Goal: Task Accomplishment & Management: Use online tool/utility

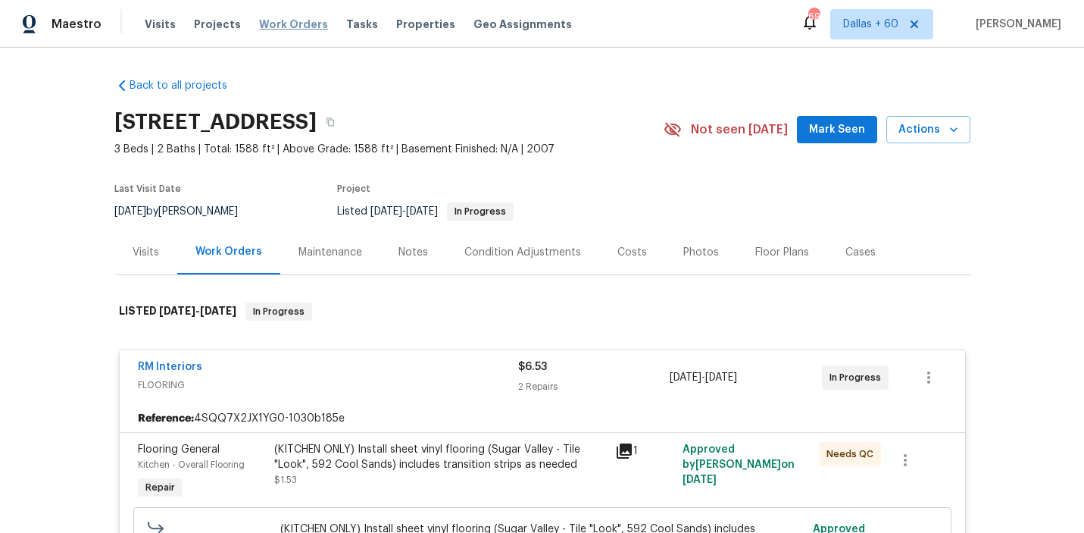
click at [287, 17] on span "Work Orders" at bounding box center [293, 24] width 69 height 15
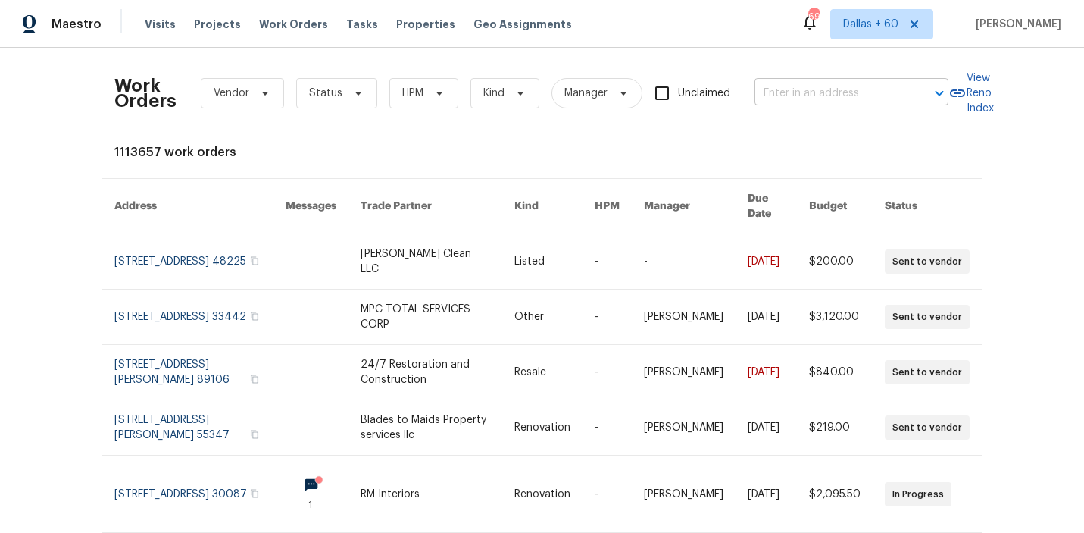
click at [840, 92] on input "text" at bounding box center [831, 93] width 152 height 23
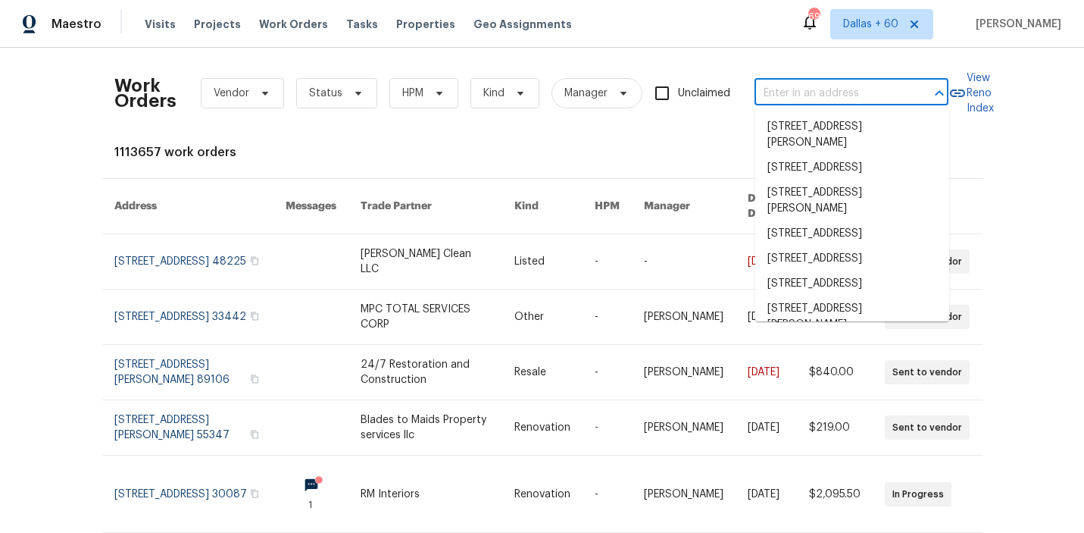
paste input "[STREET_ADDRESS][PERSON_NAME]"
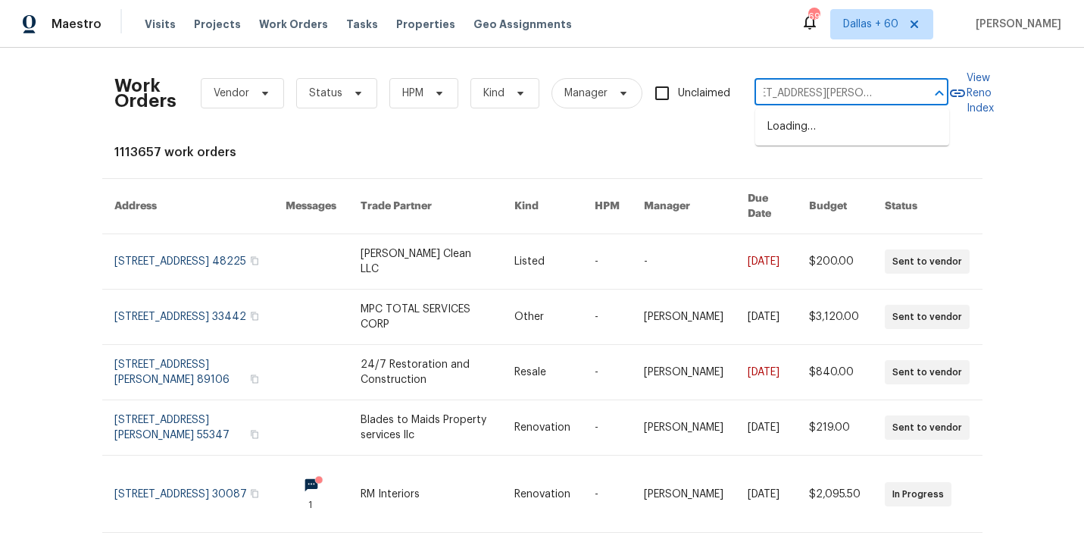
type input "[STREET_ADDRESS][PERSON_NAME]"
click at [837, 130] on li "[STREET_ADDRESS][PERSON_NAME]" at bounding box center [853, 134] width 194 height 41
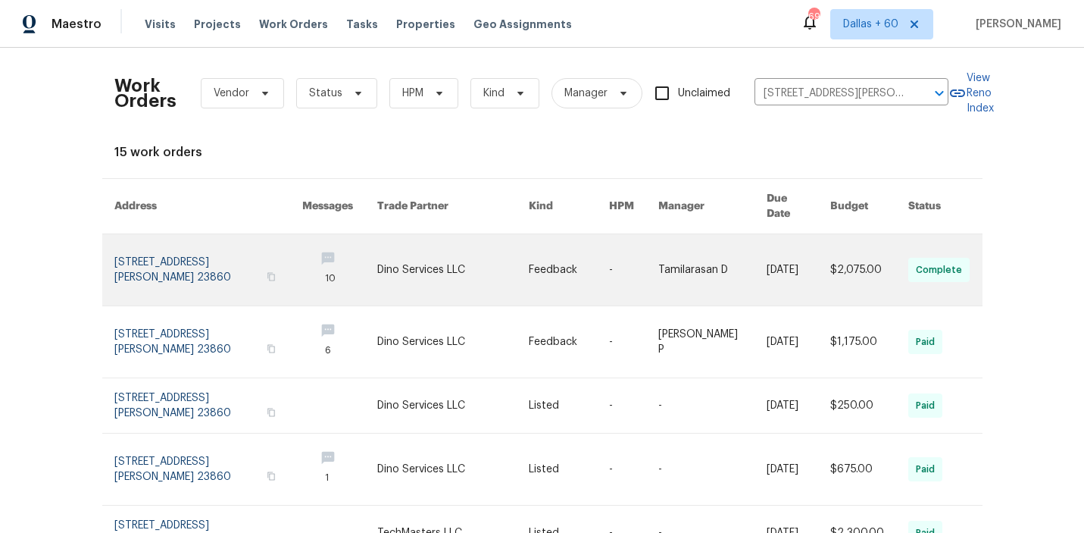
click at [465, 268] on link at bounding box center [453, 269] width 152 height 71
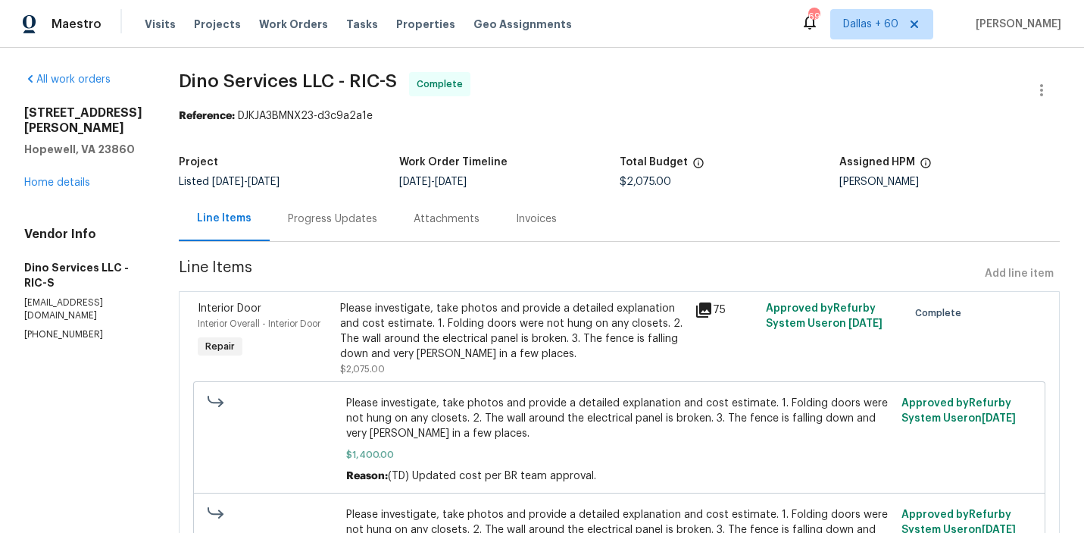
click at [61, 158] on div "[STREET_ADDRESS][PERSON_NAME] Home details" at bounding box center [83, 147] width 118 height 85
click at [62, 177] on link "Home details" at bounding box center [57, 182] width 66 height 11
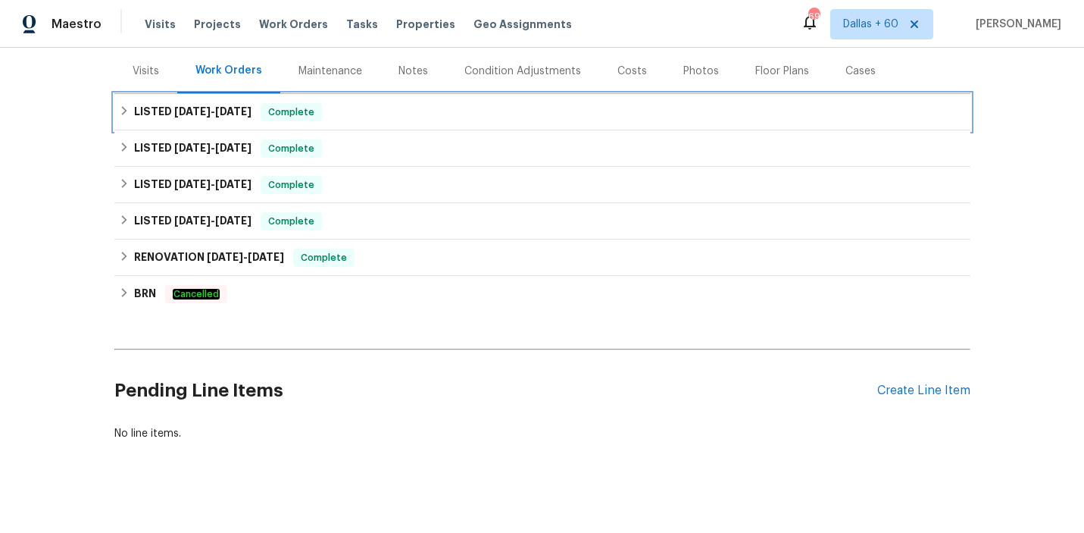
click at [433, 115] on div "LISTED [DATE] - [DATE] Complete" at bounding box center [542, 112] width 847 height 18
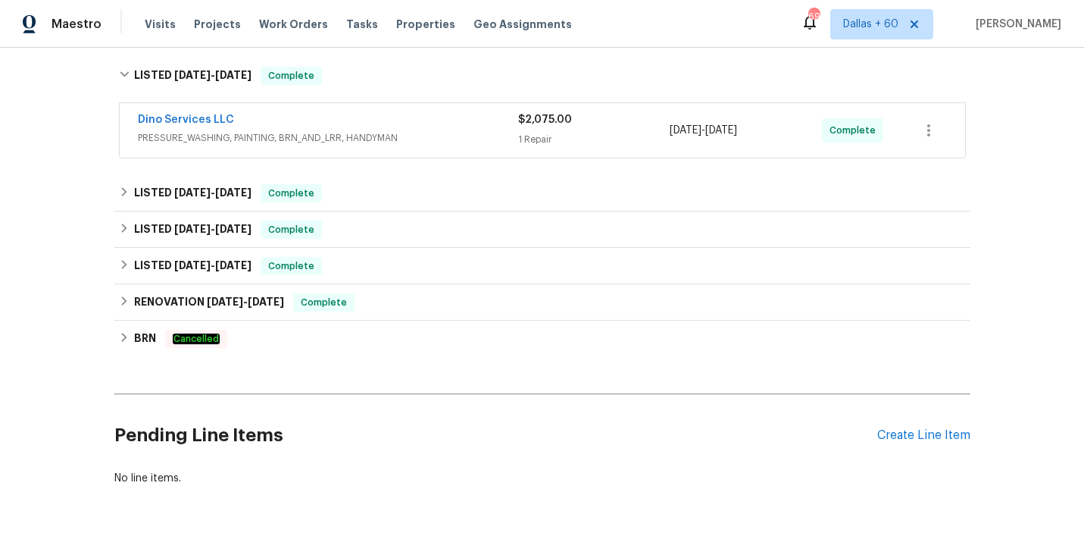
click at [433, 129] on div "Dino Services LLC" at bounding box center [328, 121] width 380 height 18
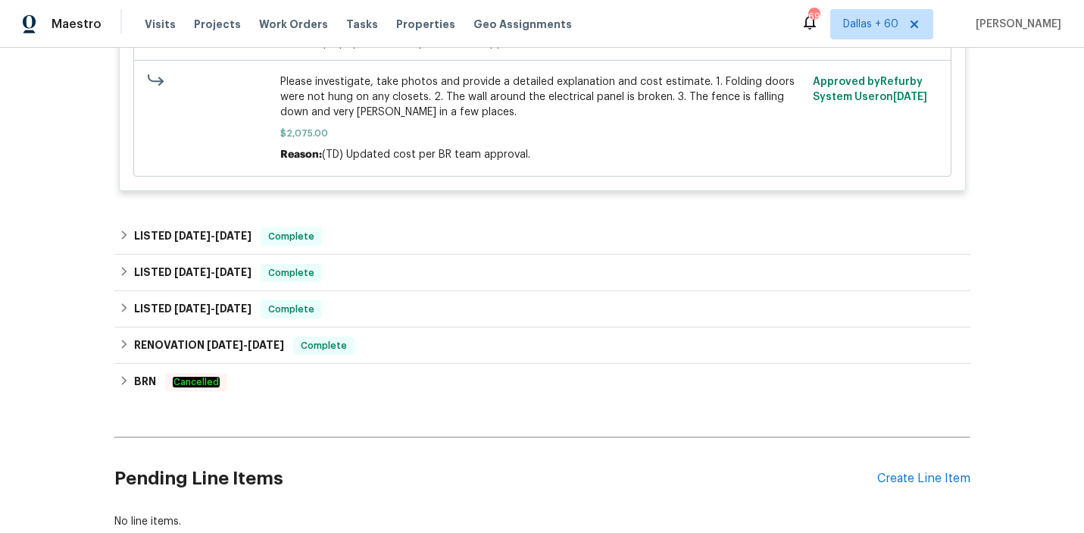
scroll to position [587, 0]
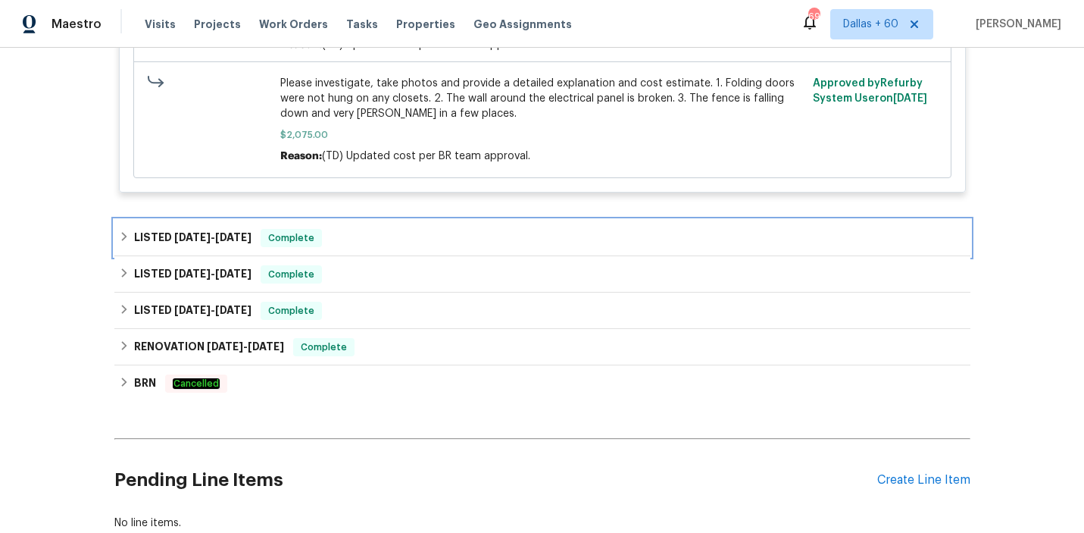
click at [398, 220] on div "LISTED [DATE] - [DATE] Complete" at bounding box center [542, 238] width 856 height 36
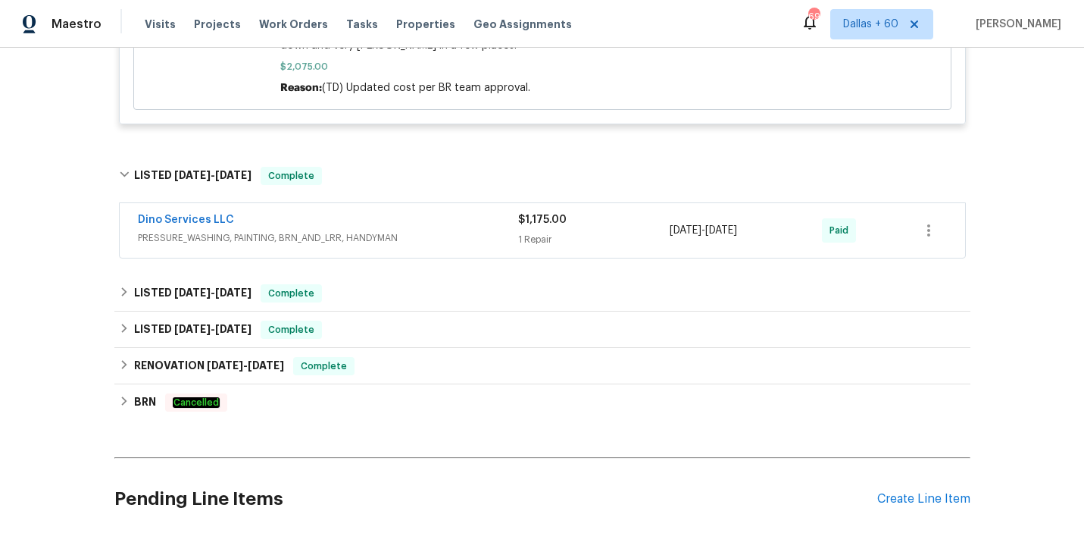
click at [398, 230] on span "PRESSURE_WASHING, PAINTING, BRN_AND_LRR, HANDYMAN" at bounding box center [328, 237] width 380 height 15
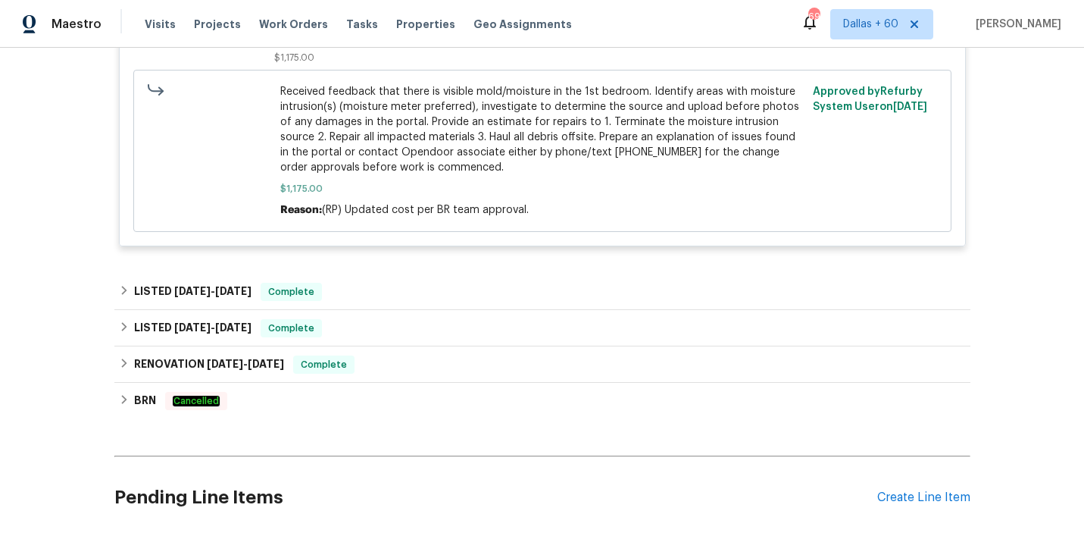
scroll to position [1059, 0]
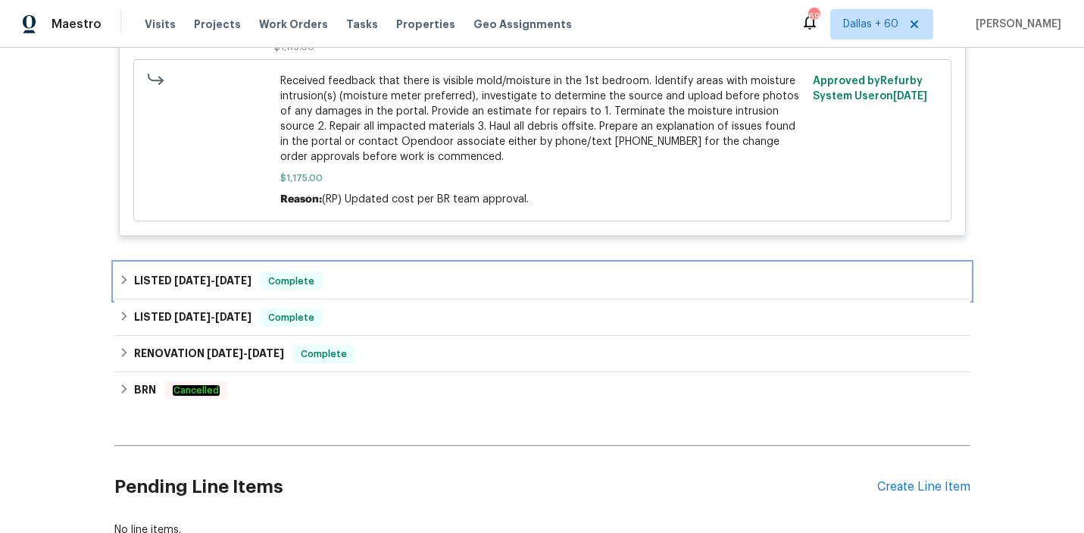
click at [399, 263] on div "LISTED [DATE] - [DATE] Complete" at bounding box center [542, 281] width 856 height 36
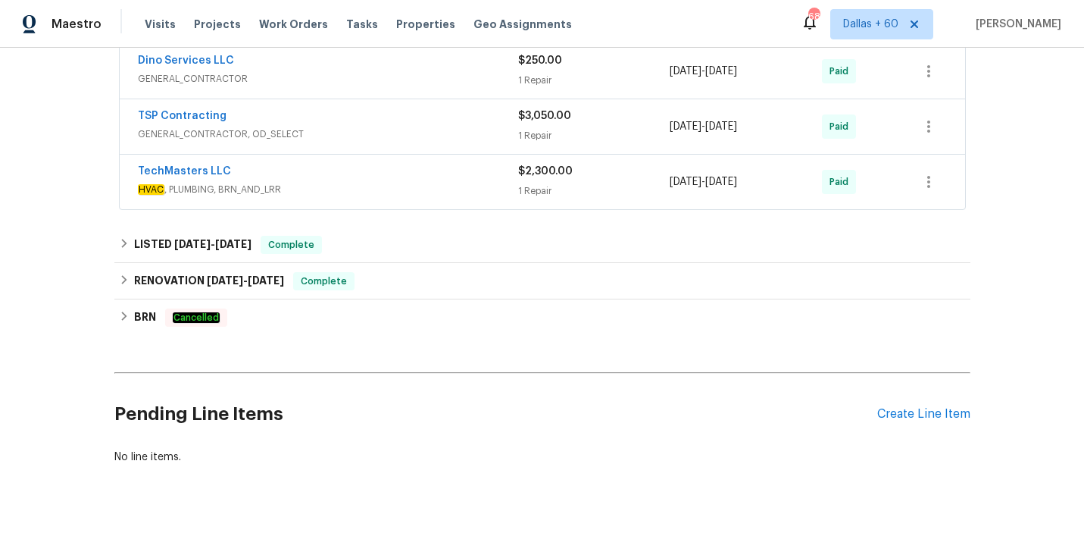
scroll to position [0, 0]
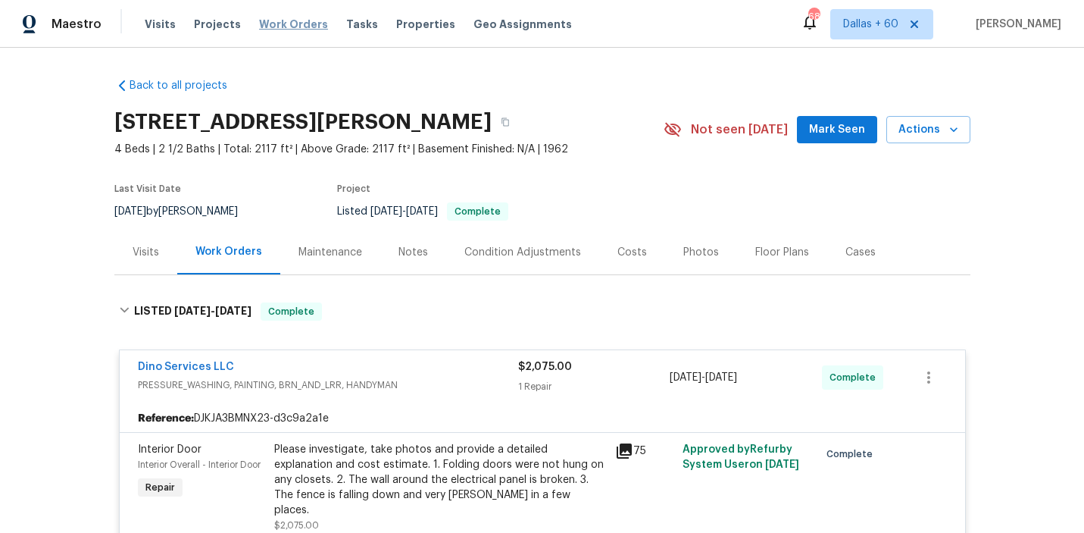
click at [268, 28] on span "Work Orders" at bounding box center [293, 24] width 69 height 15
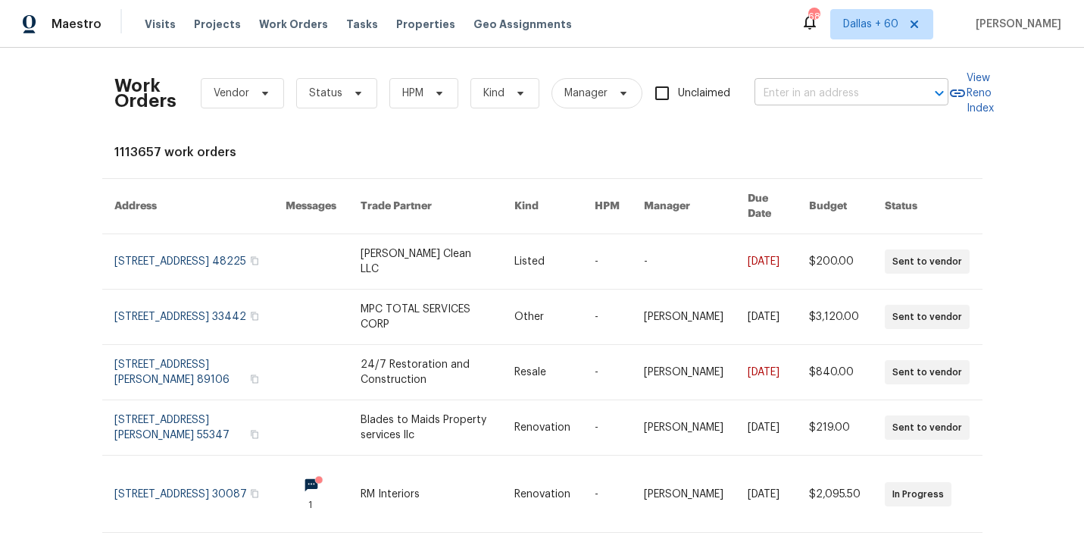
click at [834, 92] on input "text" at bounding box center [831, 93] width 152 height 23
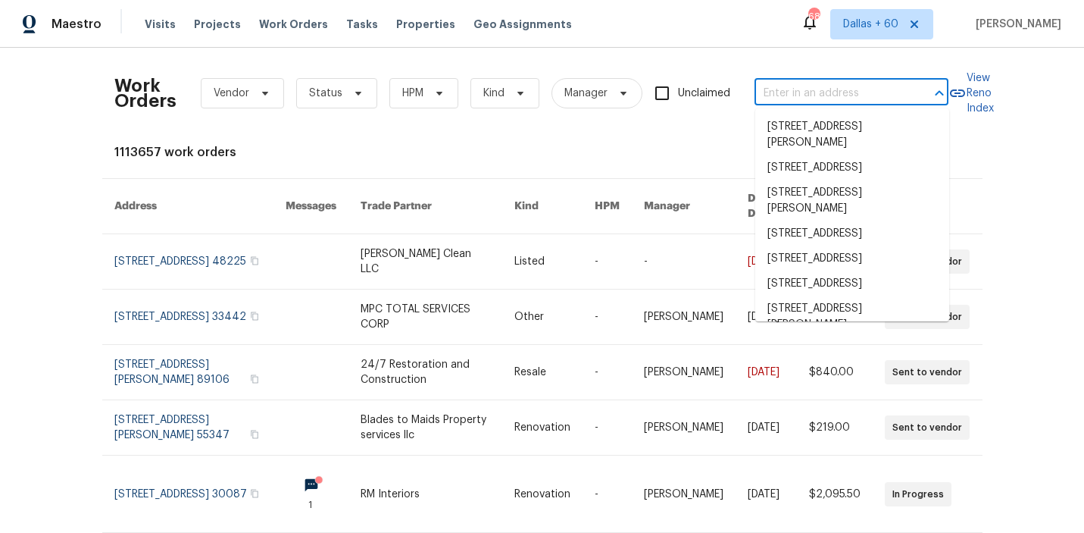
paste input "[STREET_ADDRESS]"
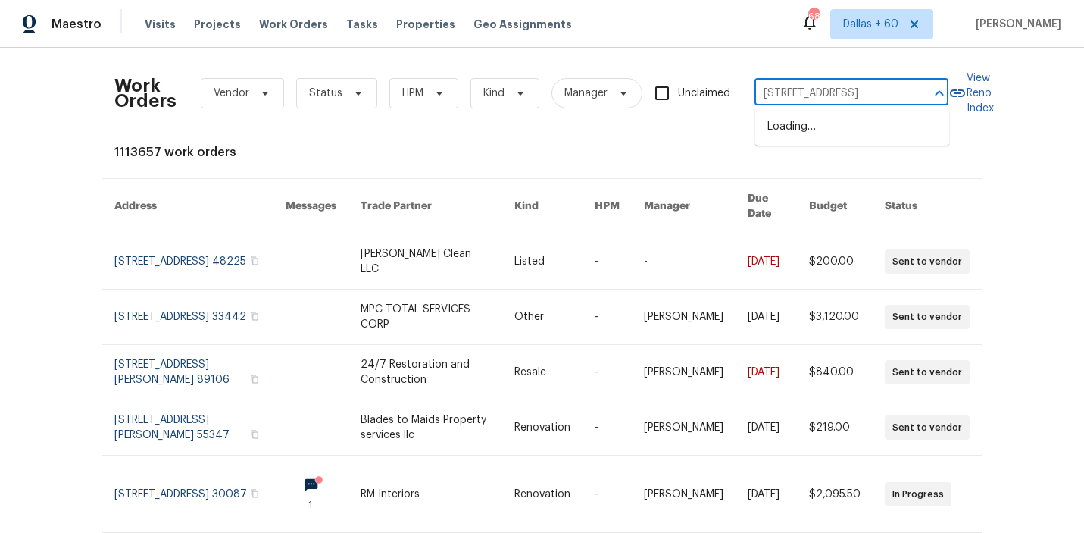
type input "[STREET_ADDRESS]"
click at [842, 127] on li "[STREET_ADDRESS]" at bounding box center [853, 126] width 194 height 25
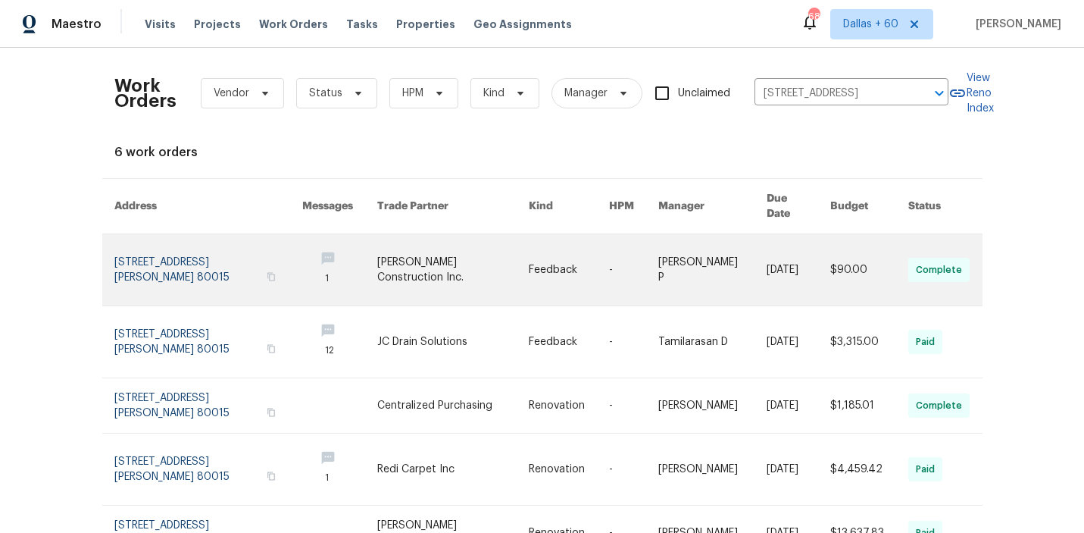
click at [576, 244] on link at bounding box center [569, 269] width 80 height 71
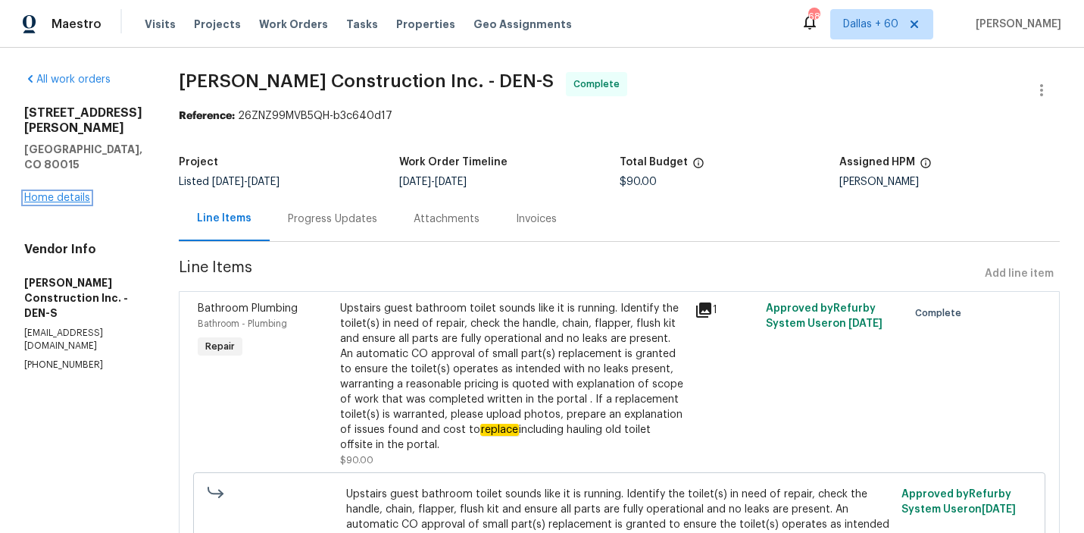
click at [45, 192] on link "Home details" at bounding box center [57, 197] width 66 height 11
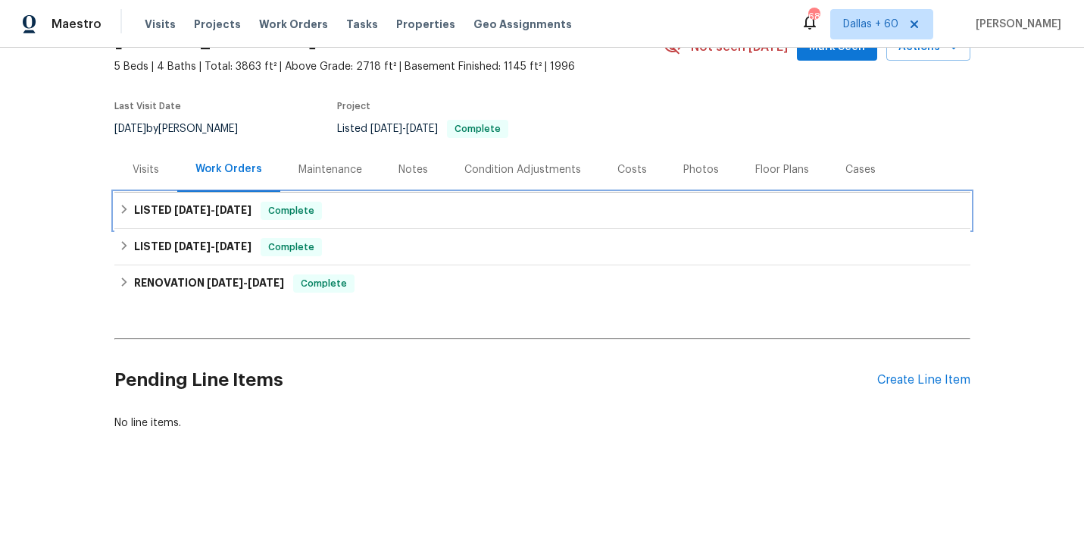
click at [417, 197] on div "LISTED [DATE] - [DATE] Complete" at bounding box center [542, 210] width 856 height 36
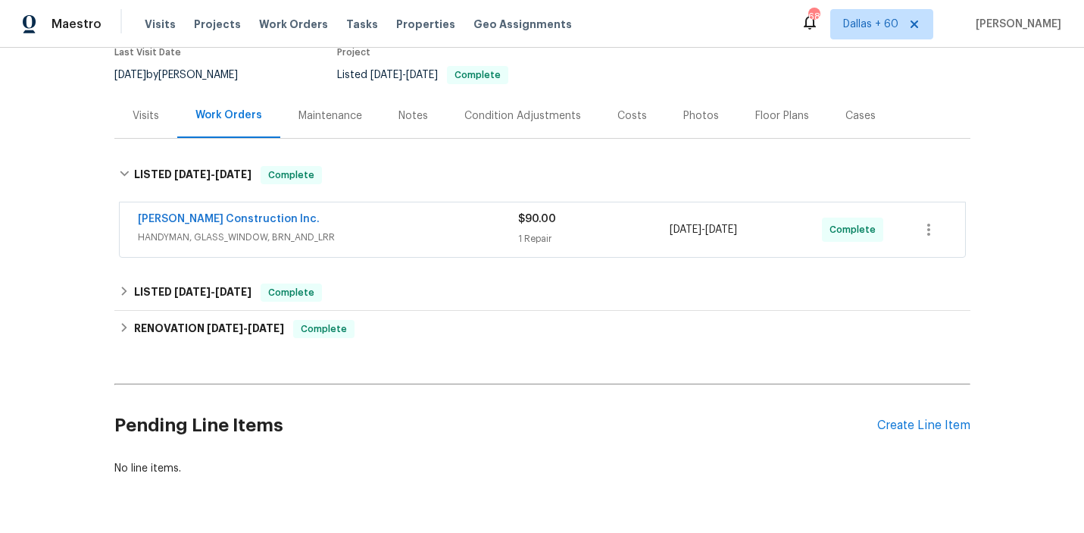
click at [418, 222] on div "[PERSON_NAME] Construction Inc." at bounding box center [328, 220] width 380 height 18
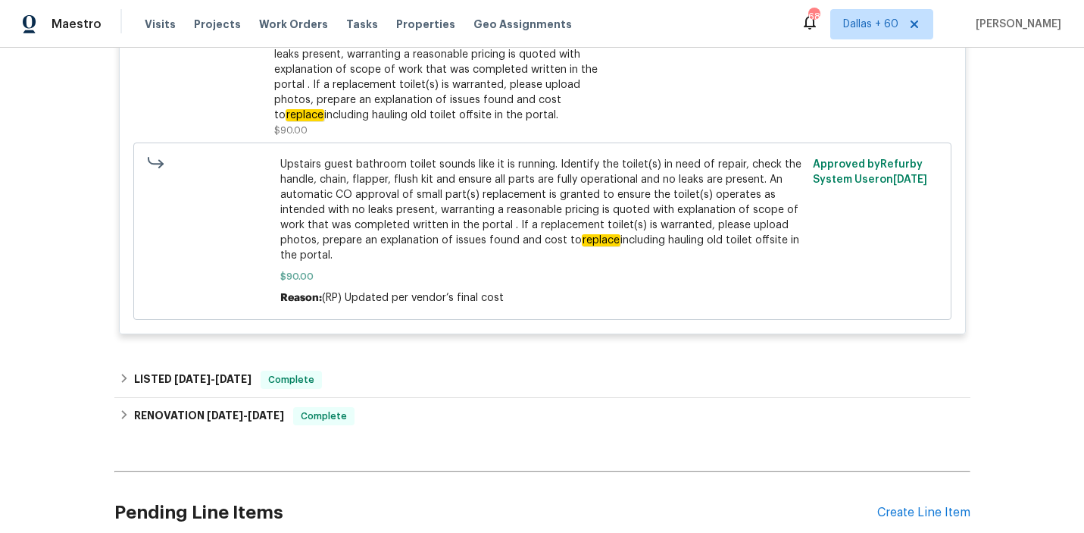
scroll to position [469, 0]
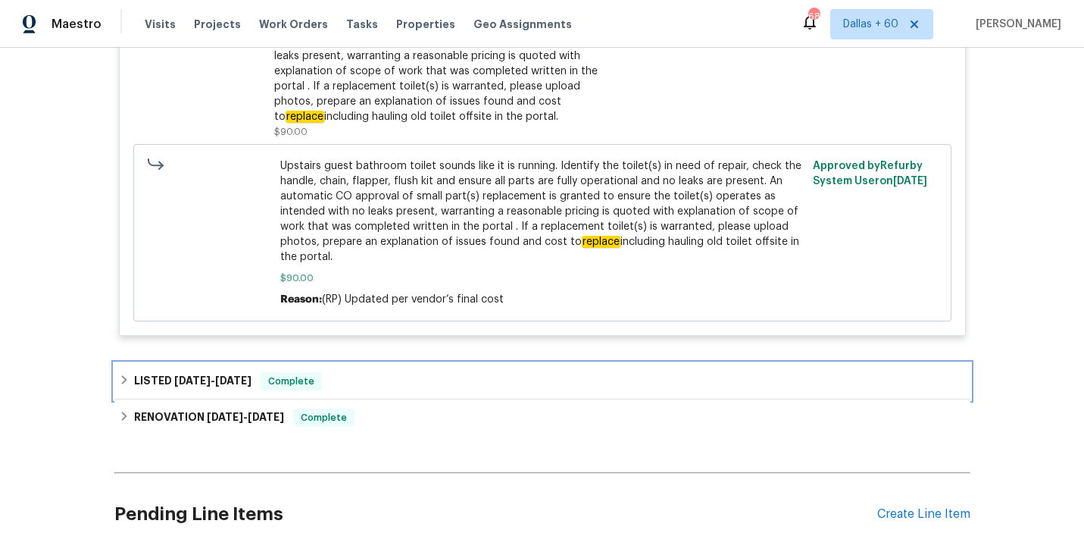
click at [384, 383] on div "LISTED [DATE] - [DATE] Complete" at bounding box center [542, 381] width 847 height 18
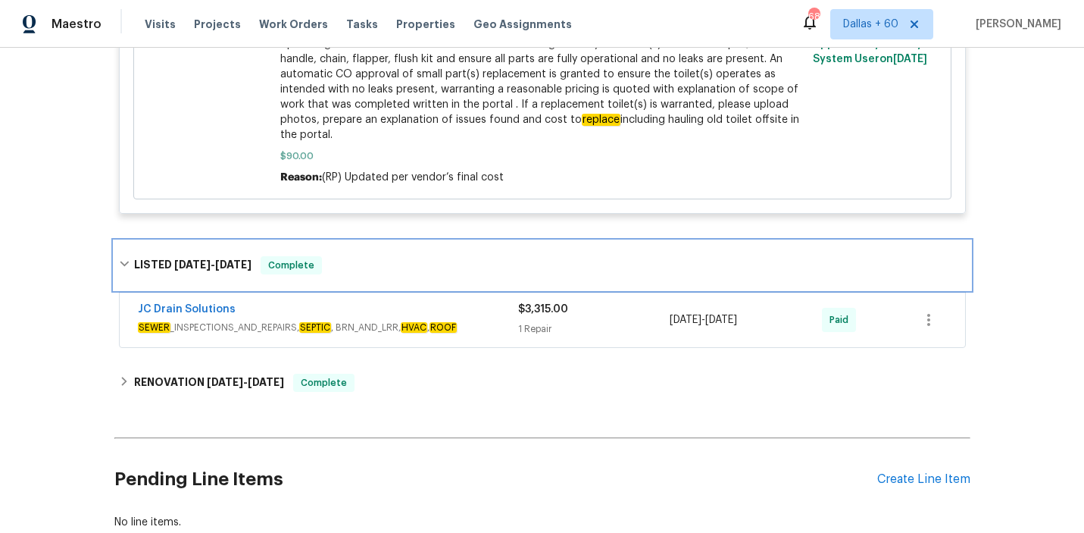
scroll to position [590, 0]
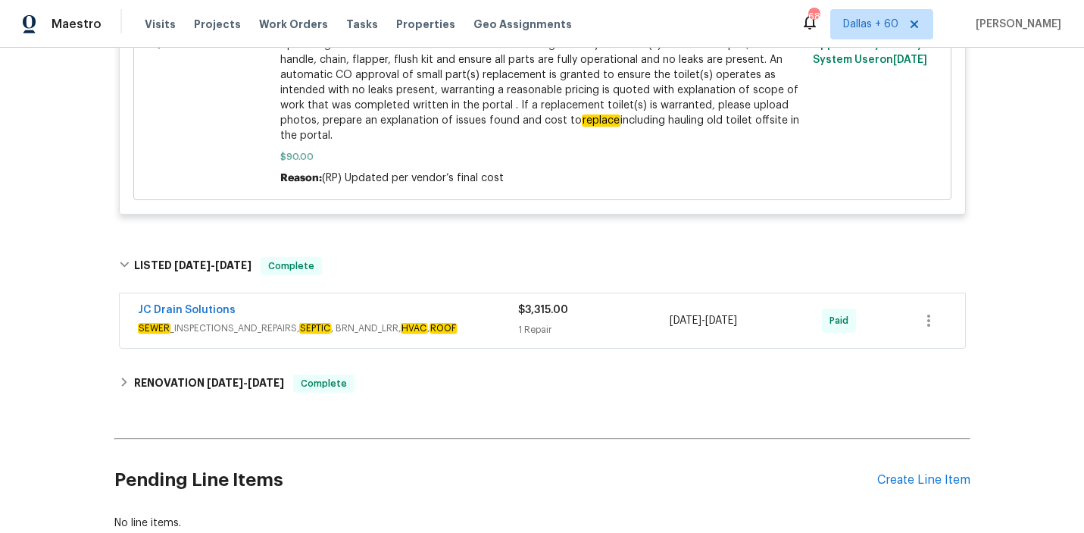
click at [483, 324] on span "SEWER _INSPECTIONS_AND_REPAIRS, SEPTIC , BRN_AND_LRR, HVAC , ROOF" at bounding box center [328, 328] width 380 height 15
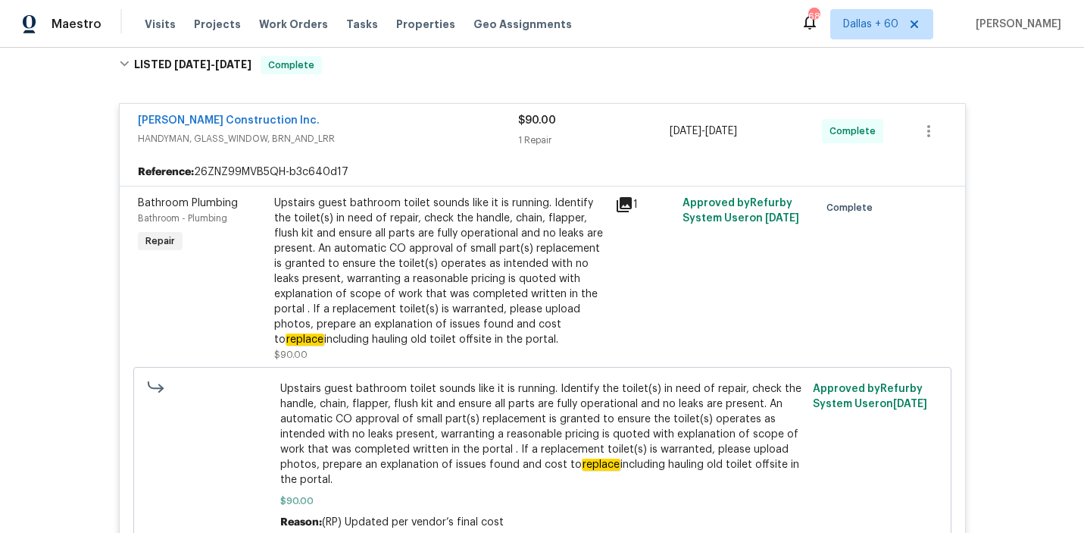
scroll to position [233, 0]
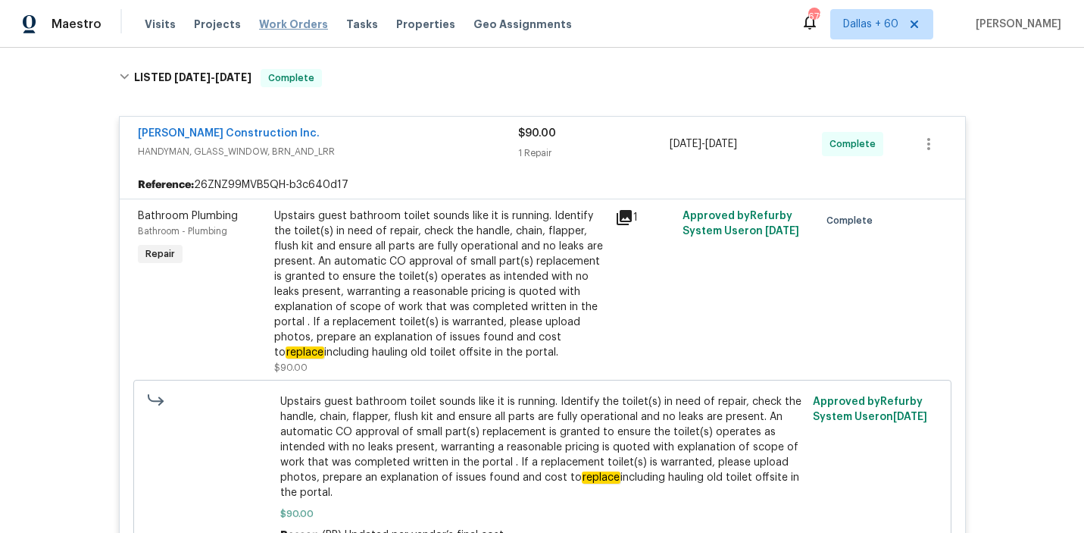
click at [289, 23] on span "Work Orders" at bounding box center [293, 24] width 69 height 15
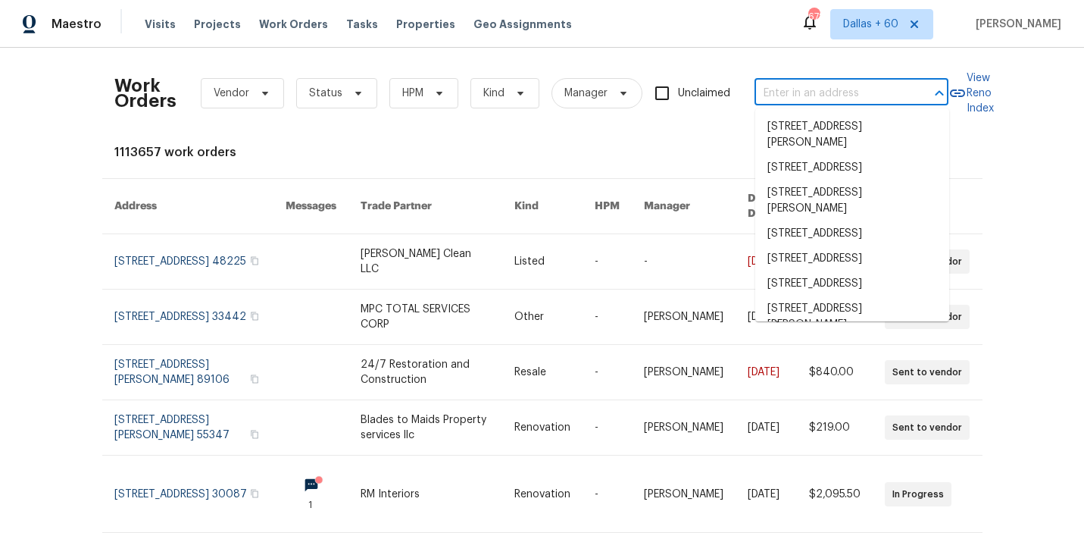
click at [785, 89] on input "text" at bounding box center [831, 93] width 152 height 23
paste input "[STREET_ADDRESS]"
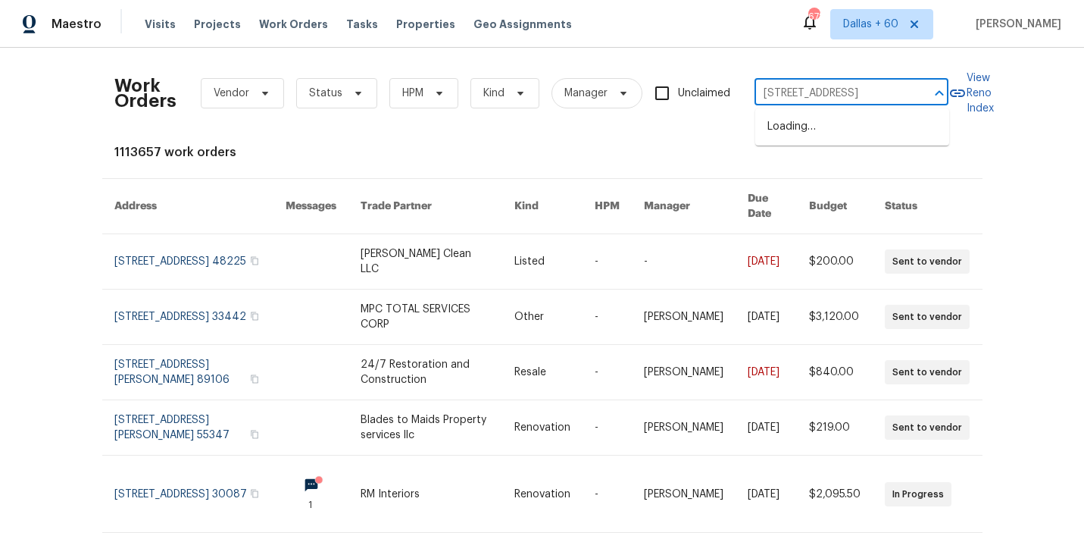
scroll to position [0, 58]
type input "[STREET_ADDRESS]"
click at [803, 139] on li "[STREET_ADDRESS]" at bounding box center [853, 126] width 194 height 25
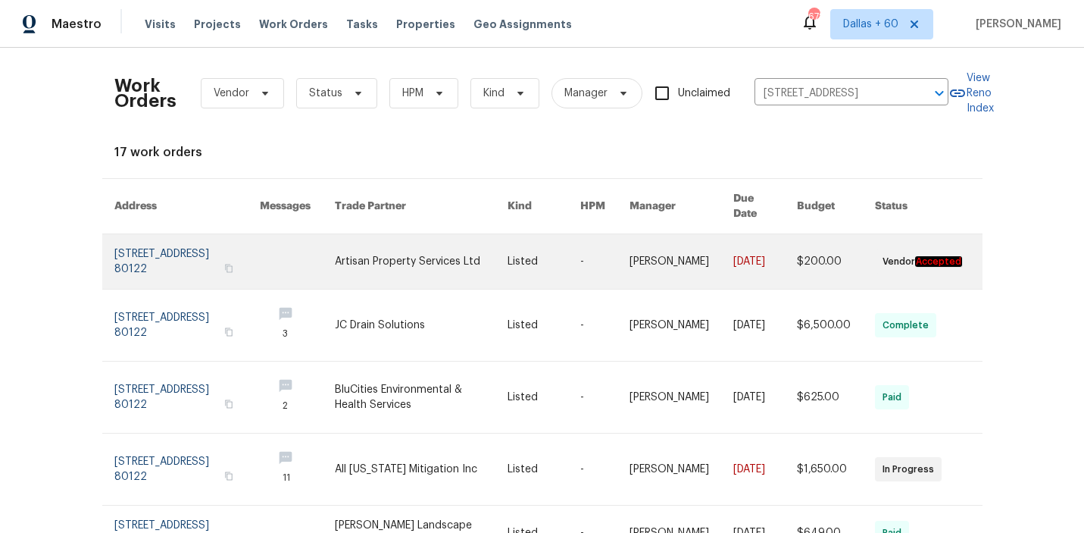
click at [375, 248] on link at bounding box center [421, 261] width 173 height 55
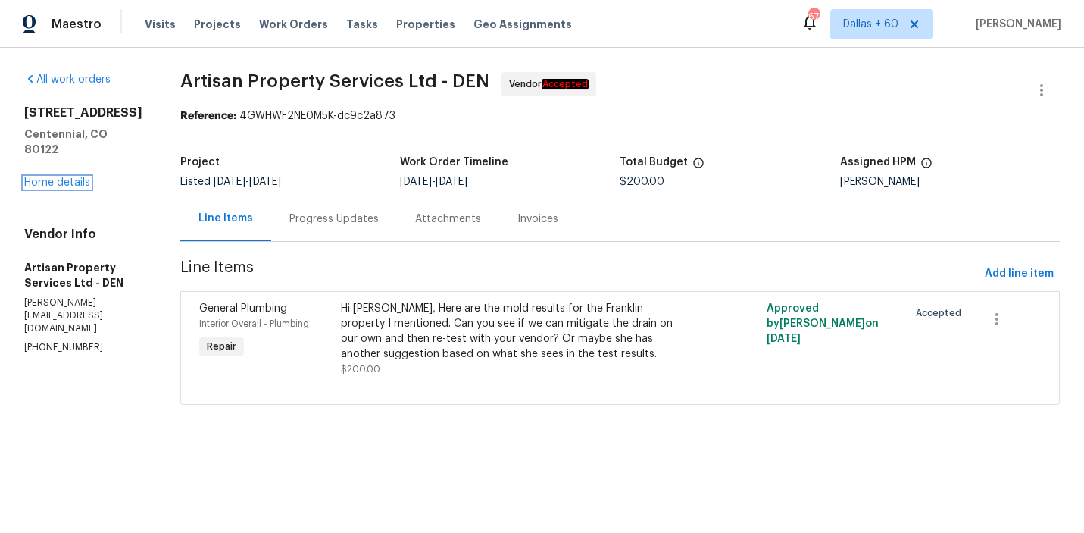
click at [45, 177] on link "Home details" at bounding box center [57, 182] width 66 height 11
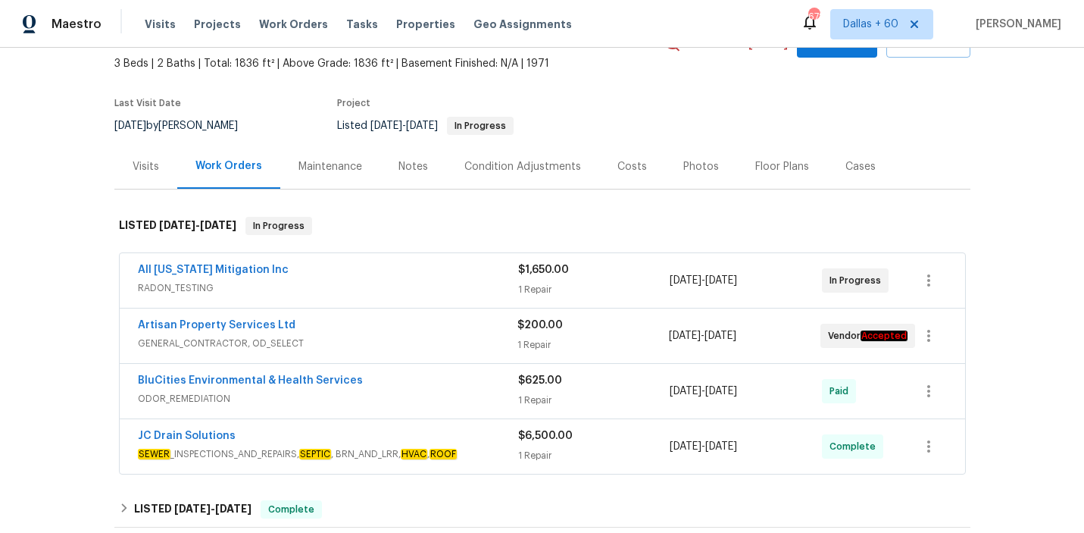
scroll to position [105, 0]
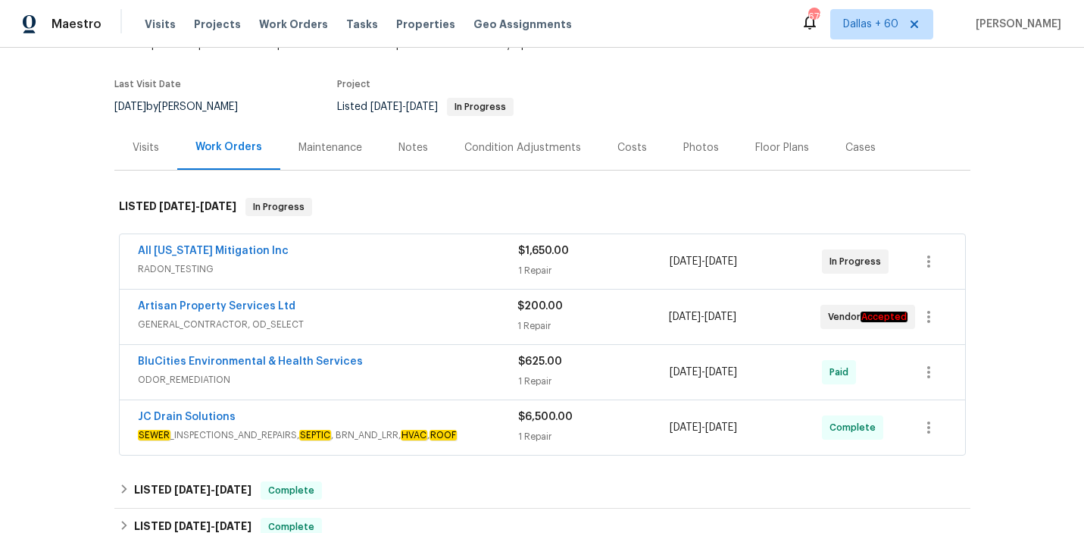
click at [374, 264] on span "RADON_TESTING" at bounding box center [328, 268] width 380 height 15
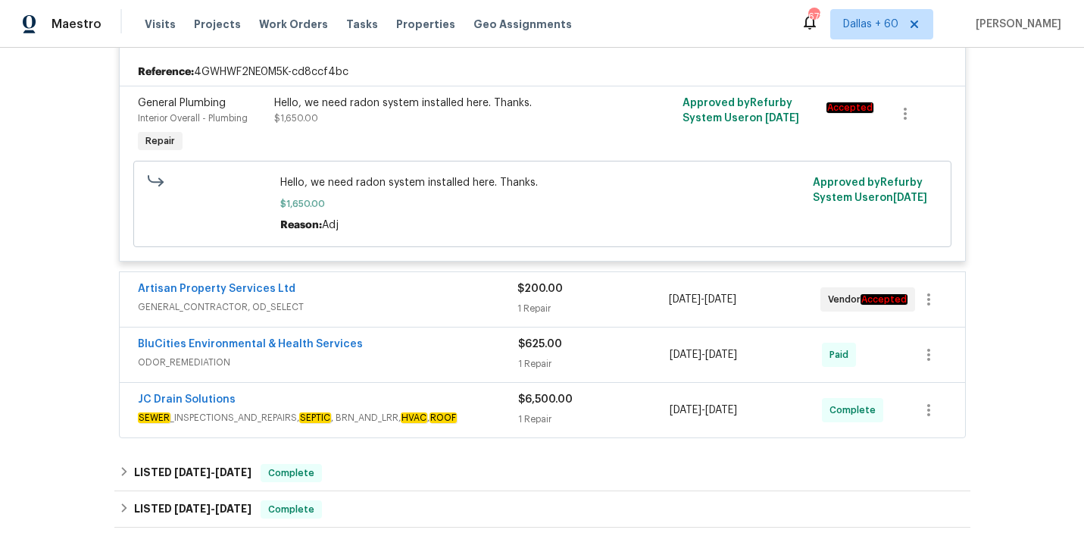
scroll to position [348, 0]
click at [383, 312] on span "GENERAL_CONTRACTOR, OD_SELECT" at bounding box center [328, 305] width 380 height 15
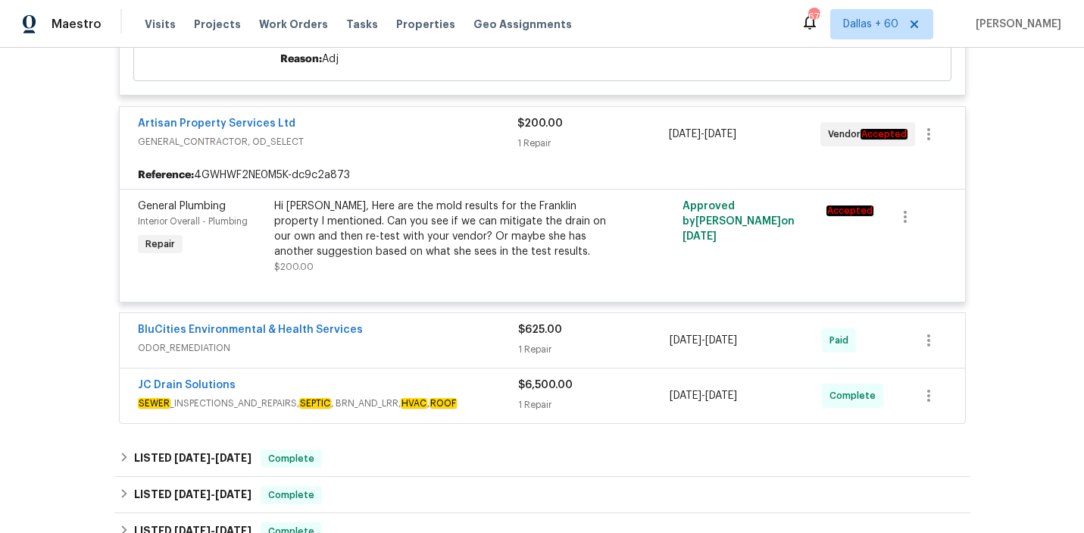
scroll to position [532, 0]
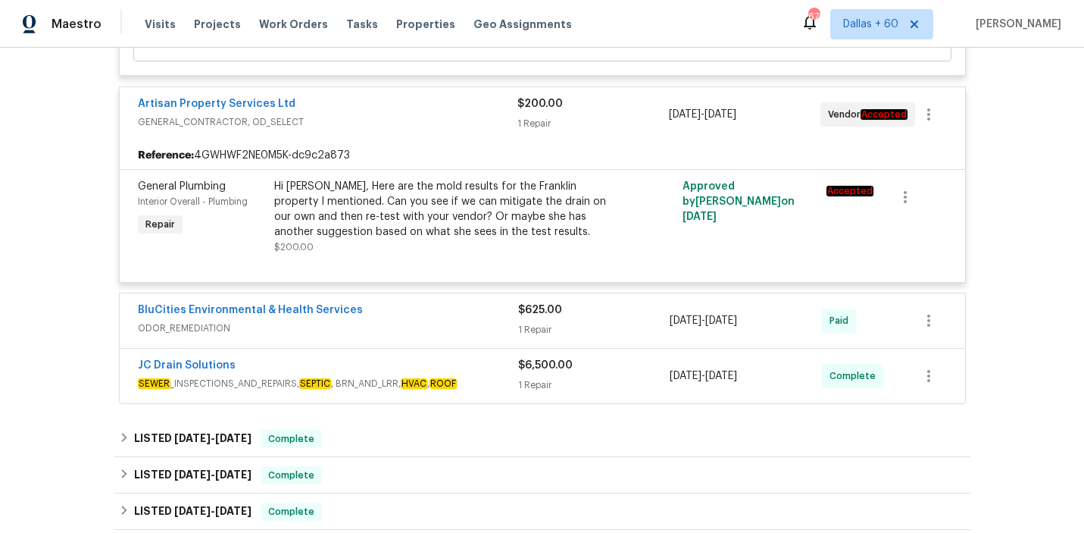
click at [413, 312] on div "BluCities Environmental & Health Services" at bounding box center [328, 311] width 380 height 18
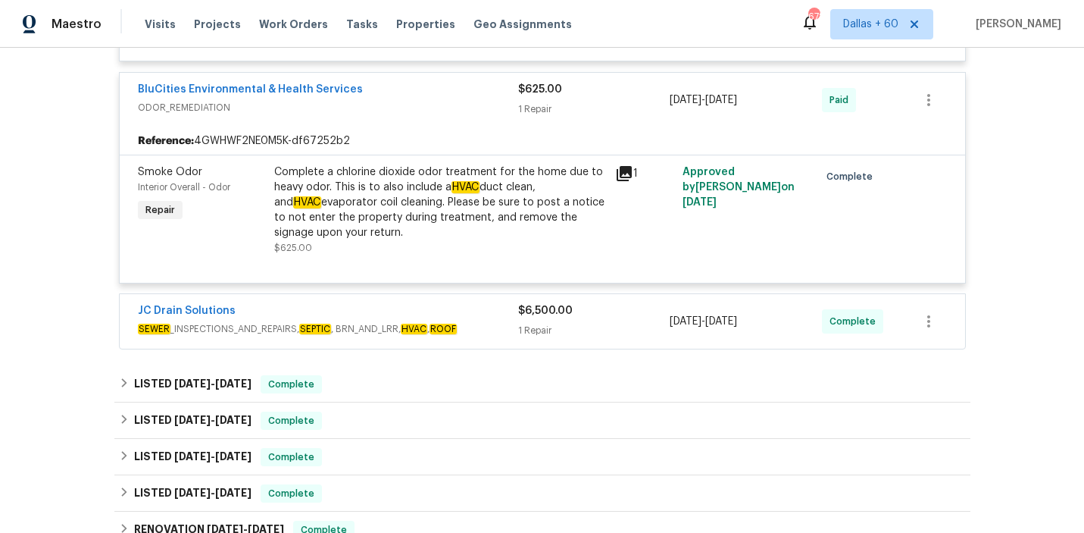
scroll to position [800, 0]
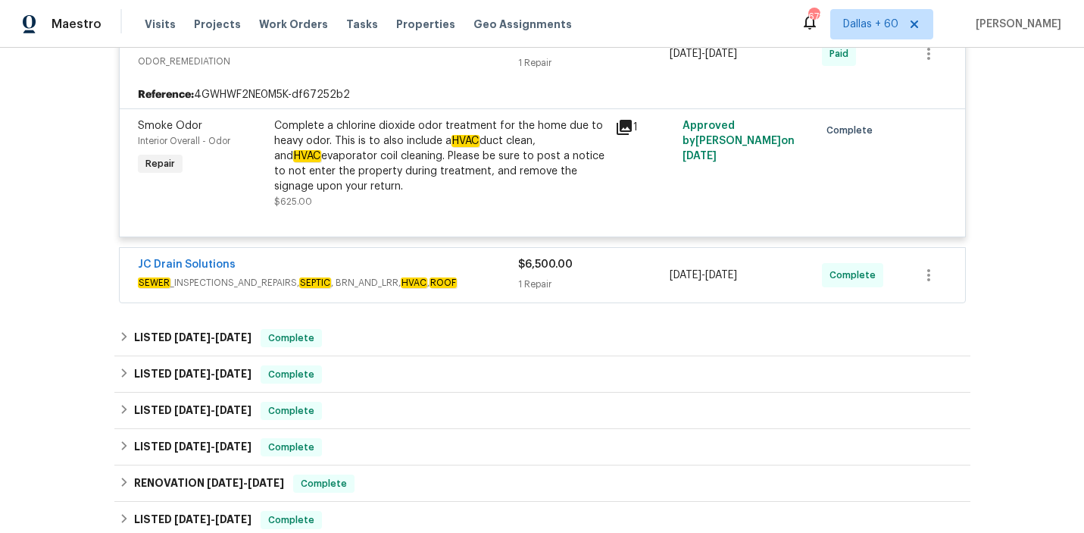
click at [485, 280] on span "SEWER _INSPECTIONS_AND_REPAIRS, SEPTIC , BRN_AND_LRR, HVAC , ROOF" at bounding box center [328, 282] width 380 height 15
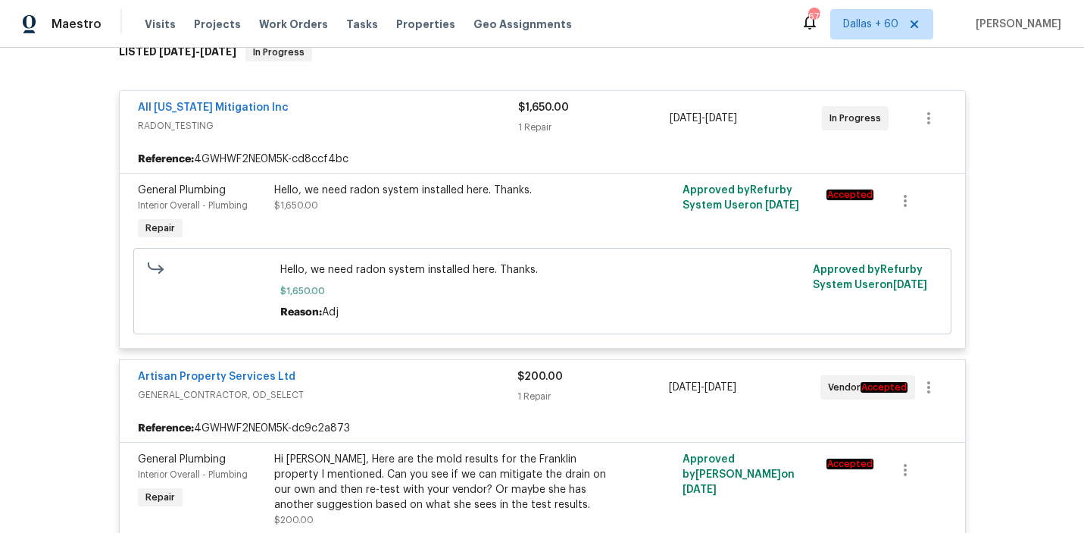
scroll to position [265, 0]
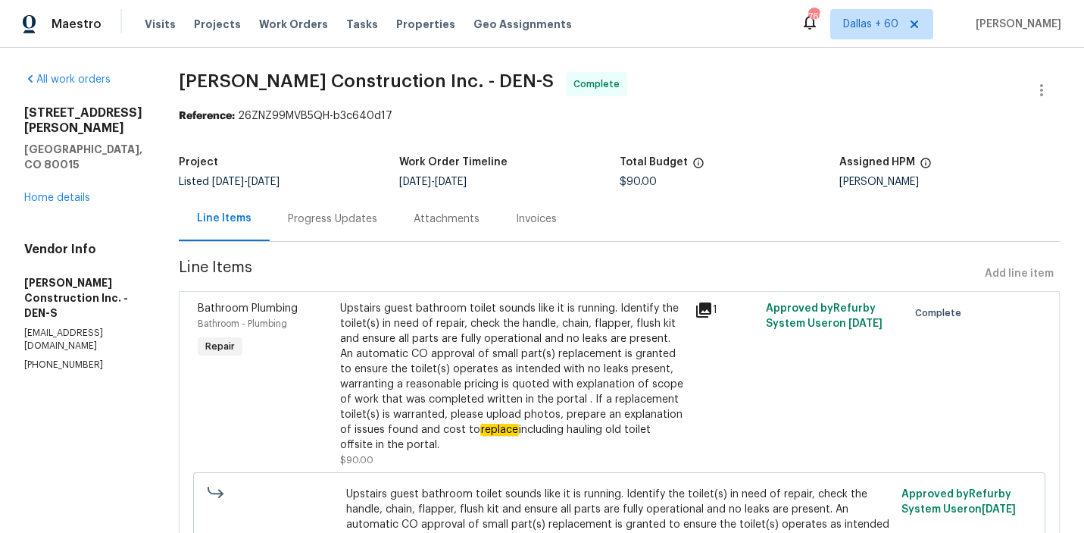
click at [333, 216] on div "Progress Updates" at bounding box center [332, 218] width 89 height 15
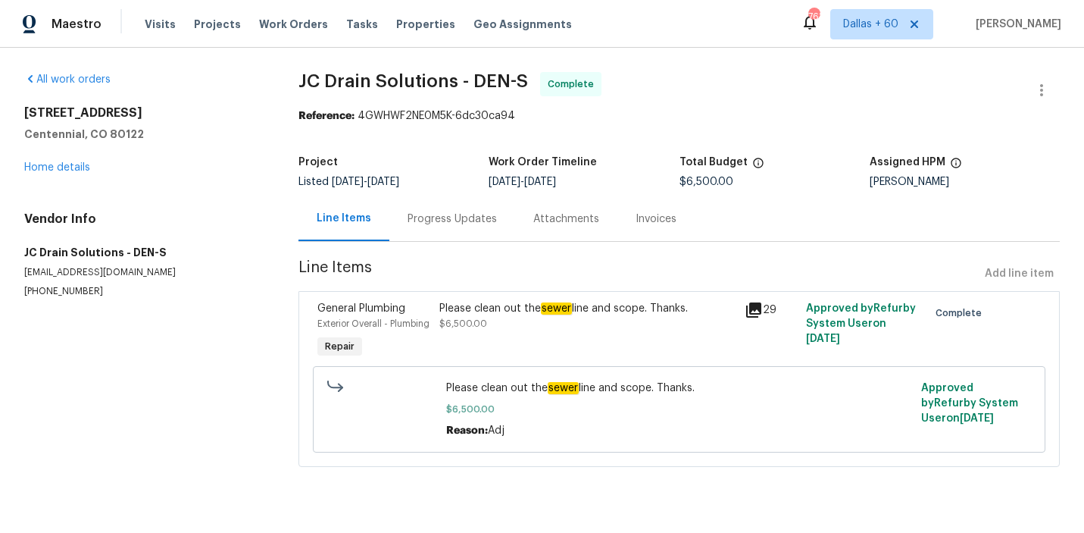
click at [428, 222] on div "Progress Updates" at bounding box center [452, 218] width 89 height 15
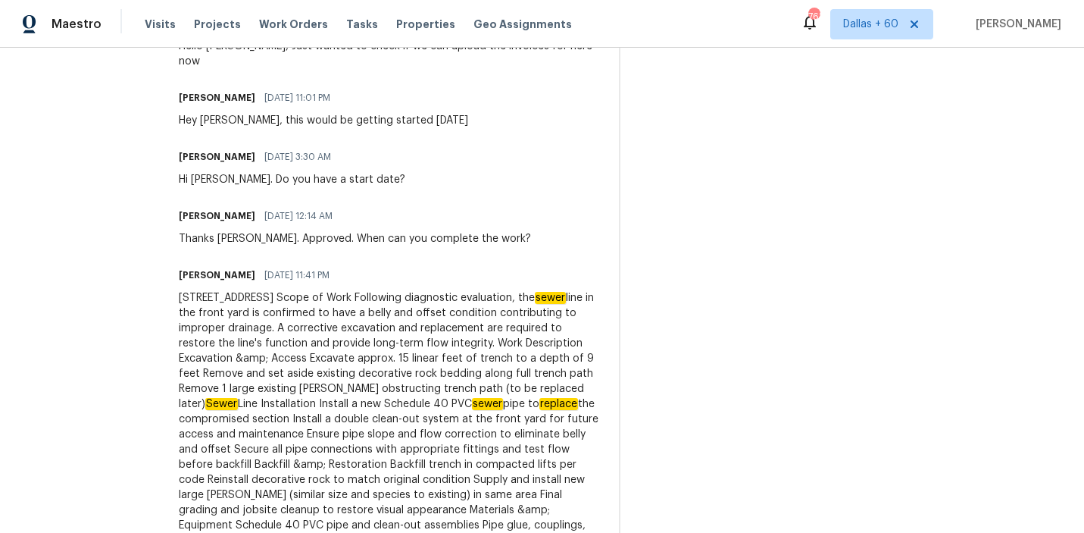
scroll to position [658, 0]
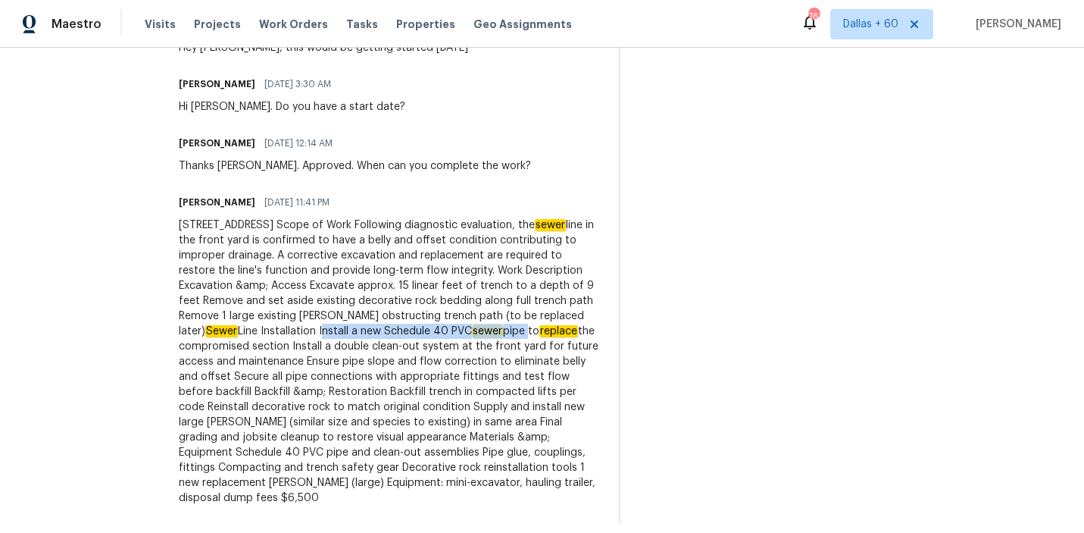
drag, startPoint x: 444, startPoint y: 317, endPoint x: 252, endPoint y: 330, distance: 193.0
click at [252, 330] on div "7041 S Franklin St Centennial, CO 80122 Scope of Work Following diagnostic eval…" at bounding box center [390, 362] width 422 height 288
copy div "Install a new Schedule 40 PVC sewer pipe"
click at [787, 220] on div "On-site Worker Updates" at bounding box center [850, 190] width 422 height 667
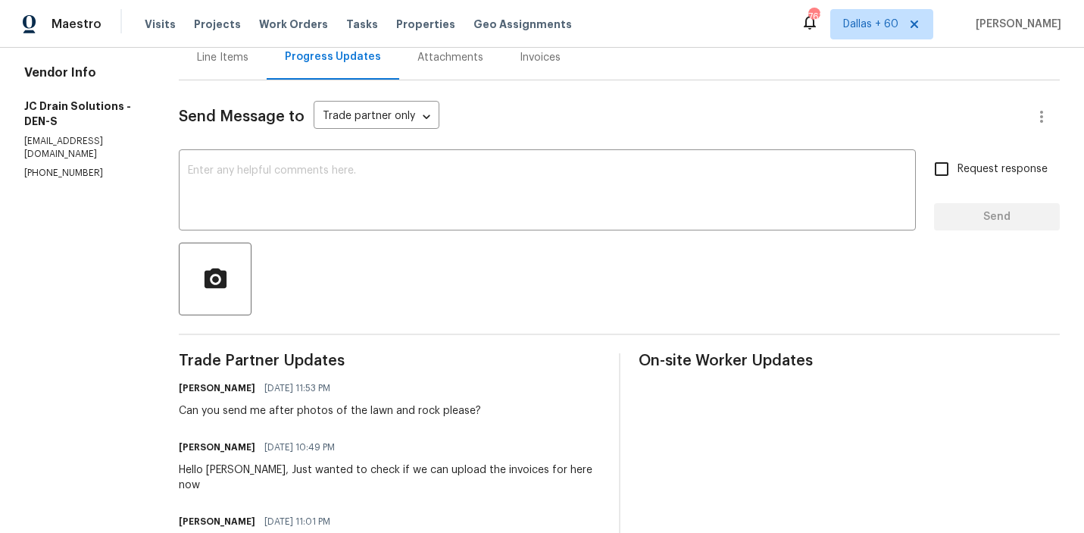
scroll to position [0, 0]
